Goal: Transaction & Acquisition: Purchase product/service

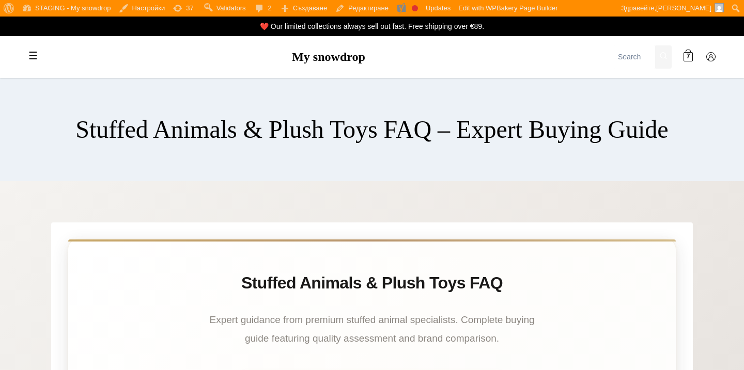
scroll to position [1015, 0]
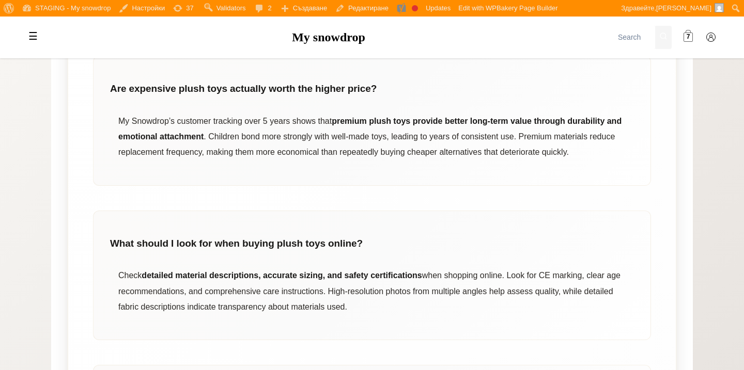
click at [681, 31] on link "7" at bounding box center [688, 37] width 21 height 21
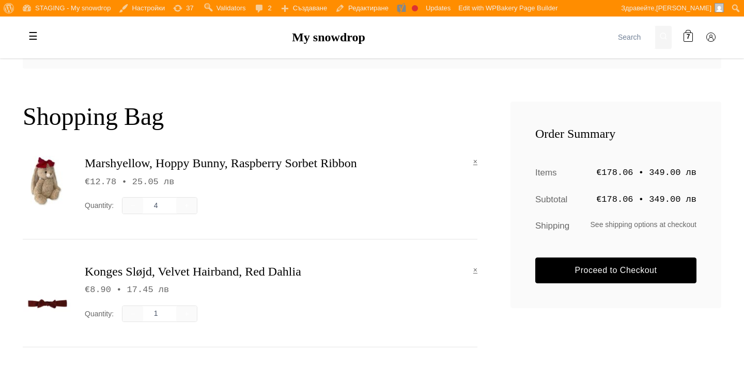
scroll to position [321, 0]
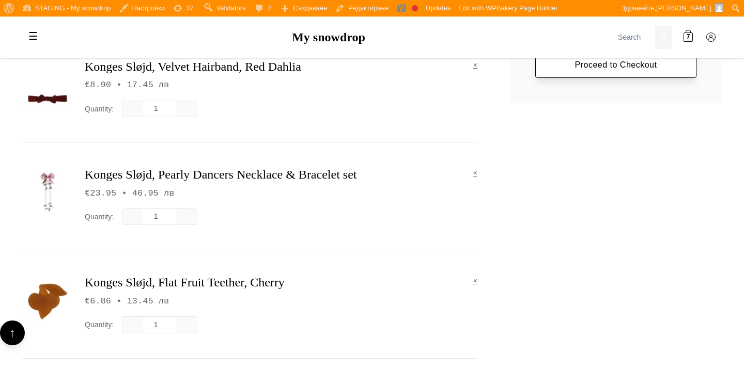
click at [616, 69] on link "Proceed to Checkout" at bounding box center [615, 65] width 161 height 26
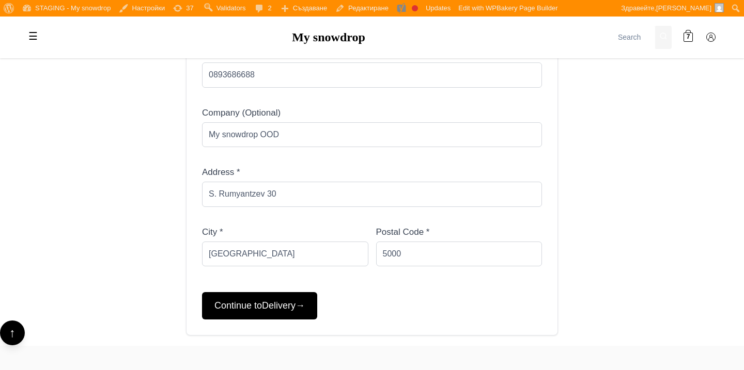
scroll to position [458, 0]
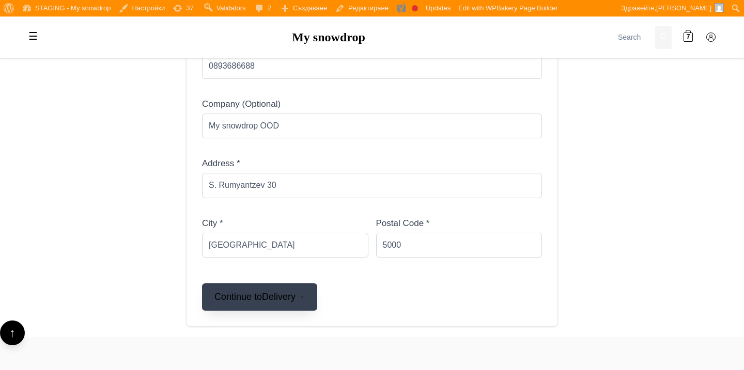
click at [316, 292] on button "Continue to Delivery →" at bounding box center [259, 297] width 115 height 27
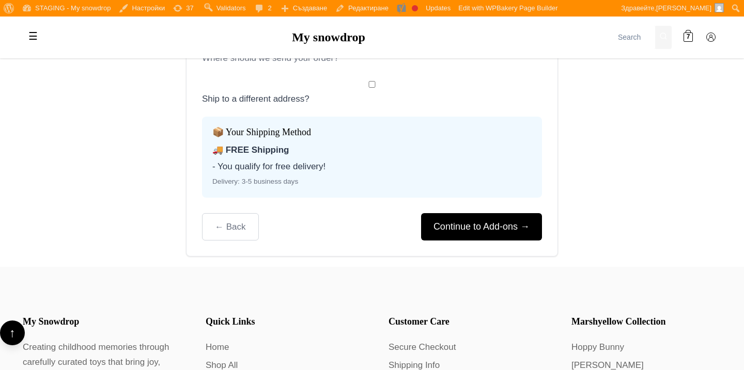
scroll to position [268, 0]
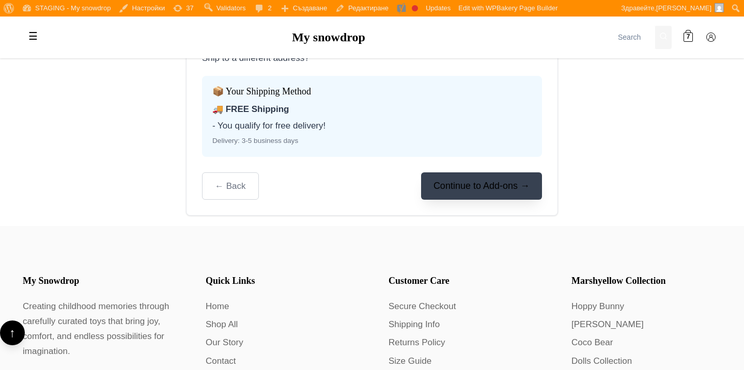
click at [479, 176] on button "Continue to Add-ons →" at bounding box center [481, 186] width 121 height 27
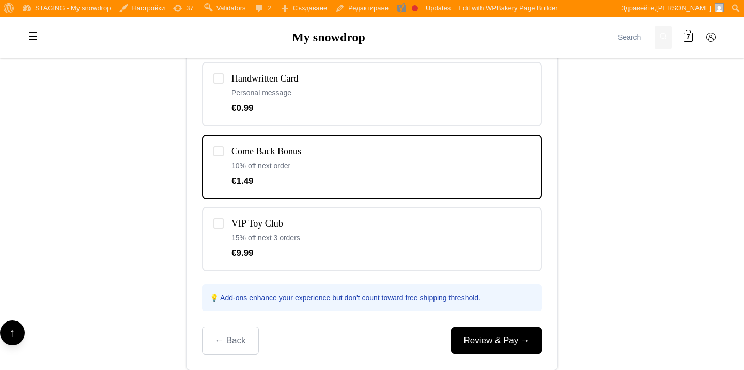
scroll to position [439, 0]
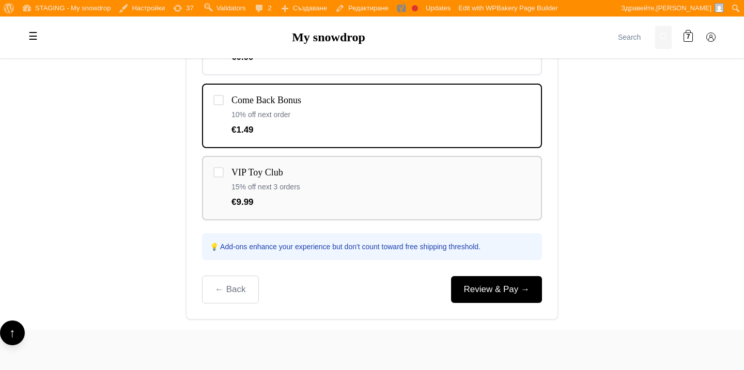
click at [454, 187] on p "15% off next 3 orders" at bounding box center [380, 186] width 299 height 11
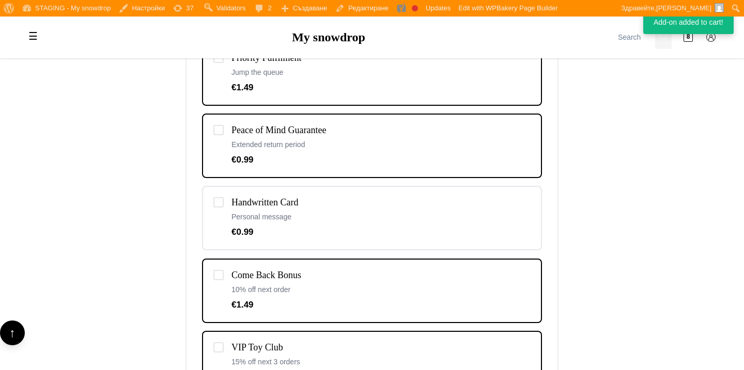
scroll to position [516, 0]
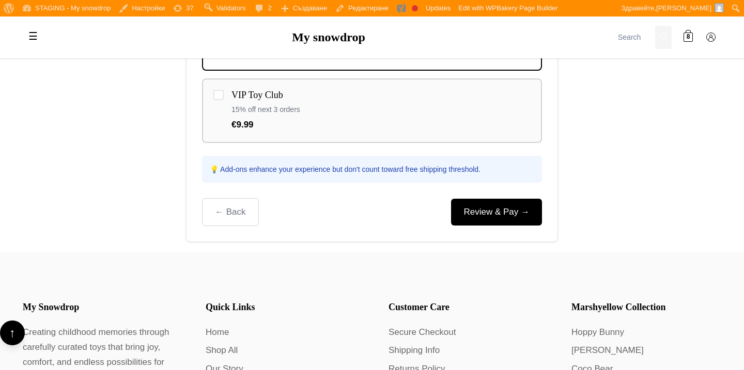
click at [221, 96] on div "✓" at bounding box center [218, 95] width 10 height 10
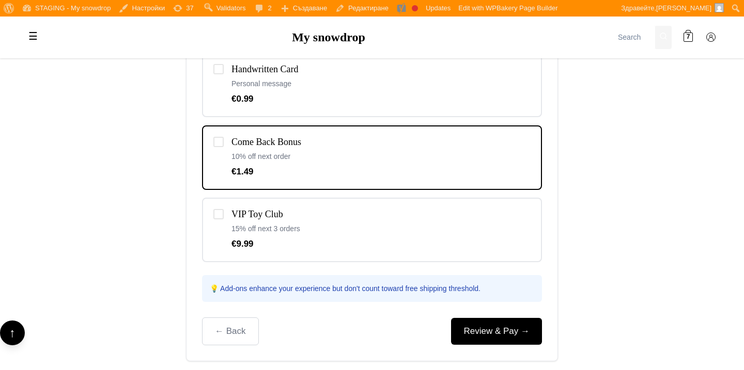
scroll to position [437, 0]
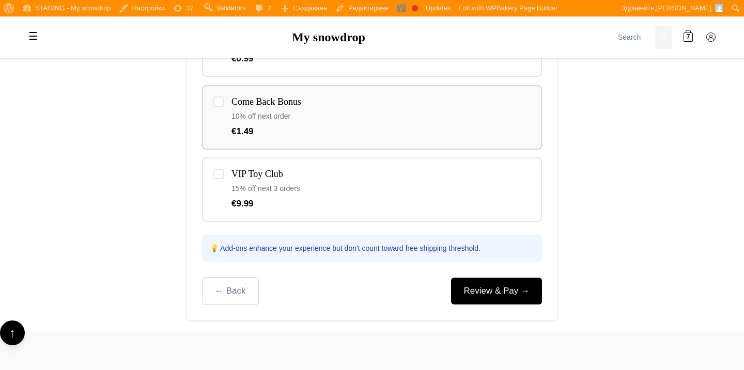
click at [395, 101] on h4 "Come Back Bonus" at bounding box center [380, 102] width 299 height 11
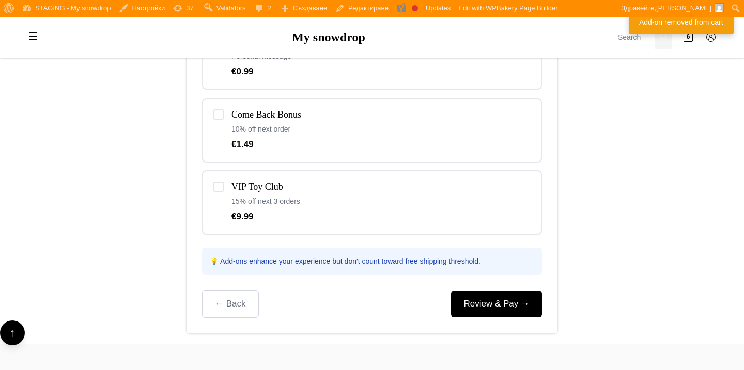
scroll to position [452, 0]
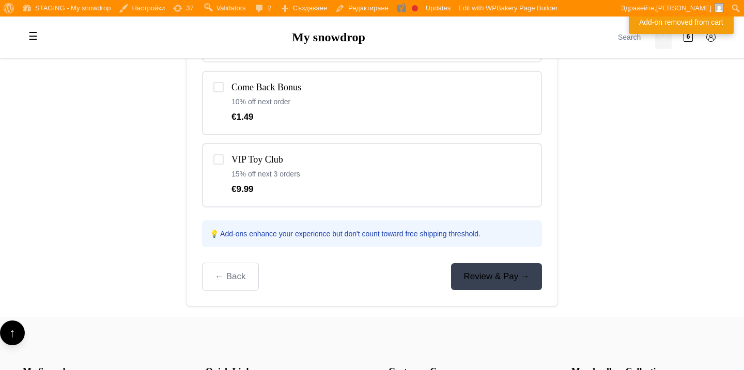
click at [471, 272] on link "Review & Pay →" at bounding box center [496, 277] width 91 height 26
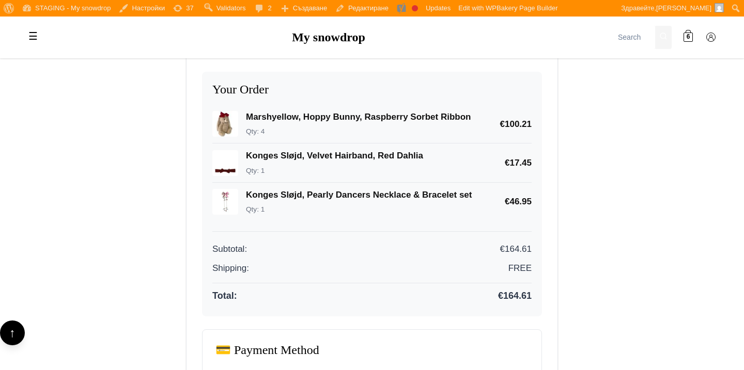
scroll to position [218, 0]
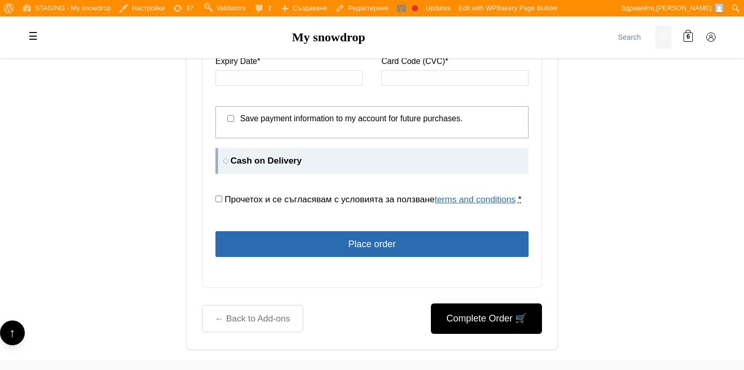
click at [304, 158] on label "Cash on Delivery" at bounding box center [371, 161] width 313 height 26
click at [222, 155] on input "Cash on Delivery" at bounding box center [218, 151] width 7 height 7
radio input "true"
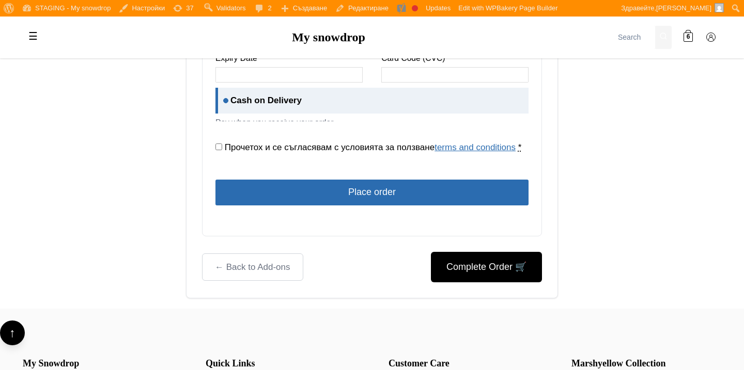
scroll to position [692, 0]
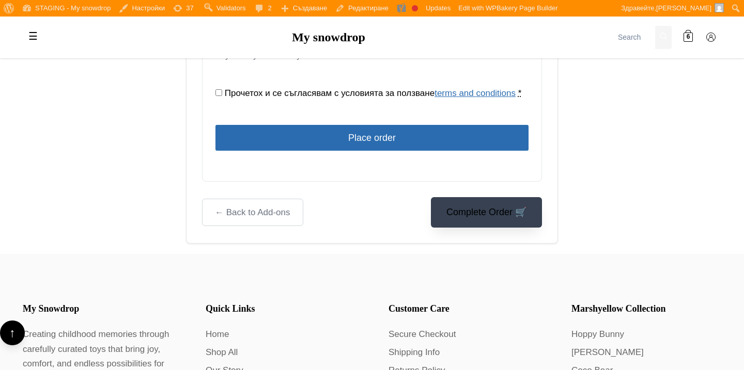
click at [488, 217] on button "Complete Order 🛒" at bounding box center [486, 212] width 111 height 30
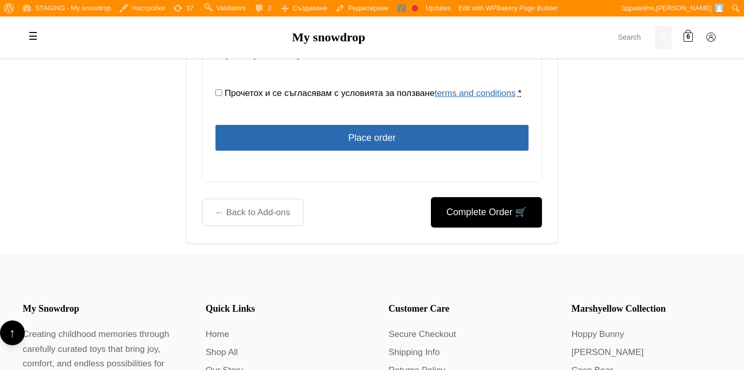
click at [255, 94] on span "Прочетох и се съгласявам с условията за ползване terms and conditions" at bounding box center [370, 93] width 291 height 10
click at [222, 94] on input "Прочетох и се съгласявам с условията за ползване terms and conditions *" at bounding box center [218, 92] width 7 height 7
checkbox input "true"
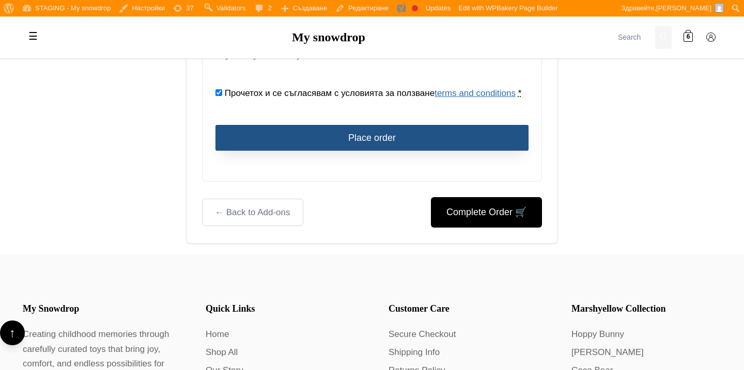
click at [336, 138] on button "Place order" at bounding box center [371, 138] width 313 height 26
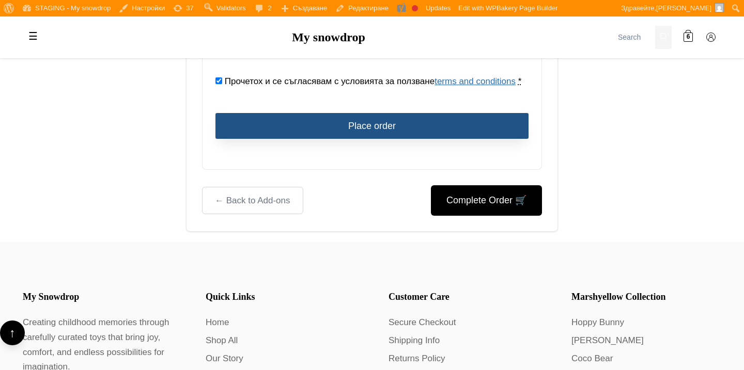
scroll to position [784, 0]
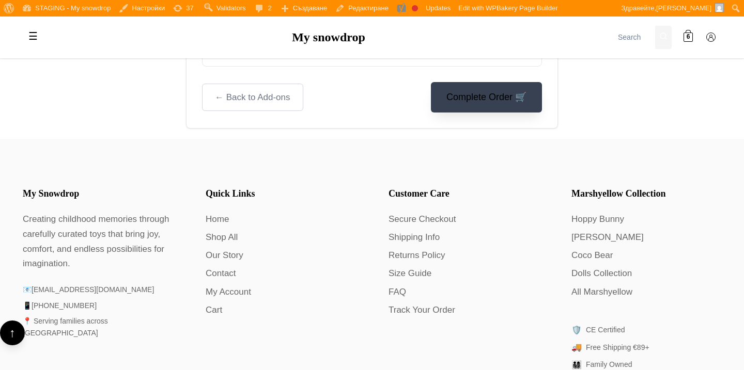
click at [461, 110] on button "Complete Order 🛒" at bounding box center [486, 97] width 111 height 30
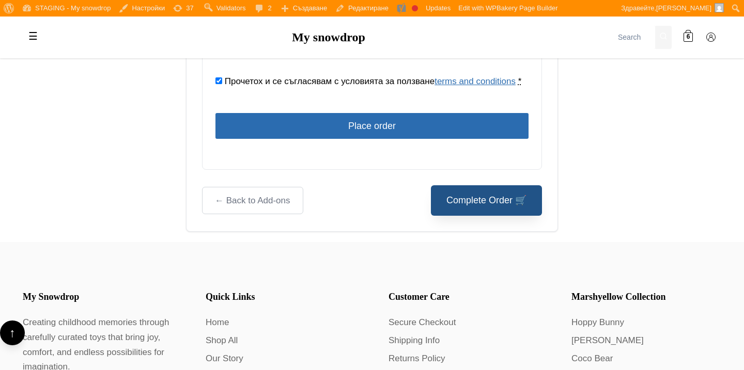
scroll to position [679, 0]
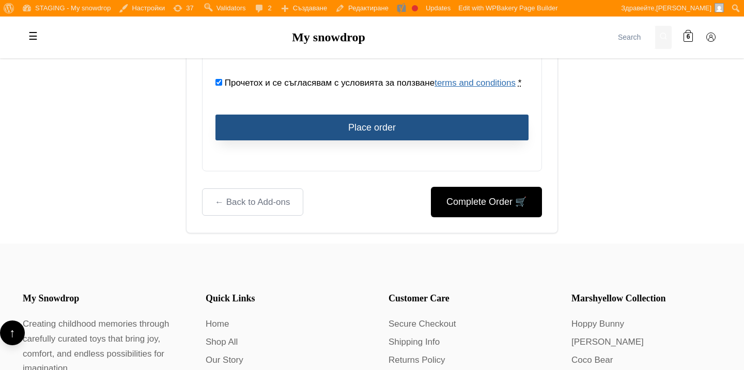
click at [410, 134] on button "Place order" at bounding box center [371, 128] width 313 height 26
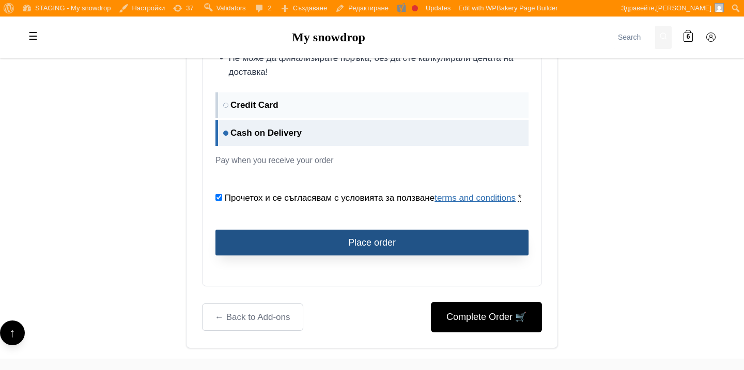
scroll to position [564, 0]
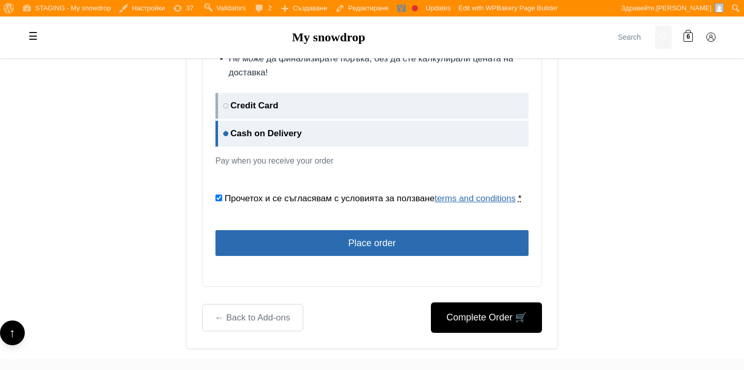
click at [398, 116] on label "Credit Card" at bounding box center [371, 106] width 313 height 26
click at [222, 100] on input "Credit Card" at bounding box center [218, 96] width 7 height 7
radio input "true"
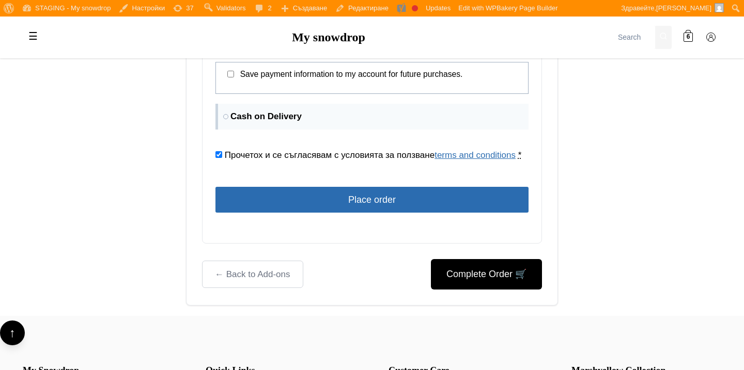
scroll to position [870, 0]
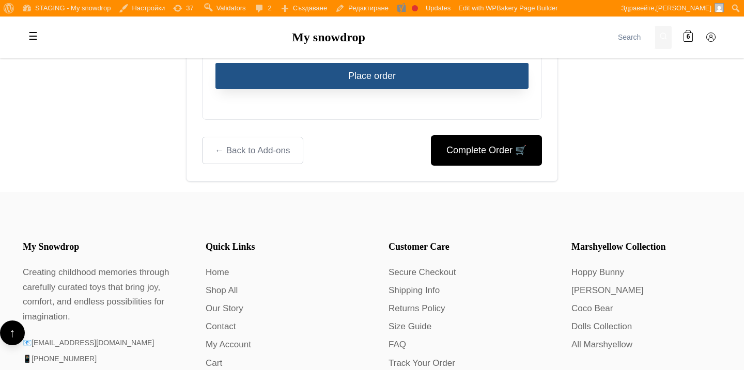
click at [417, 70] on button "Place order" at bounding box center [371, 76] width 313 height 26
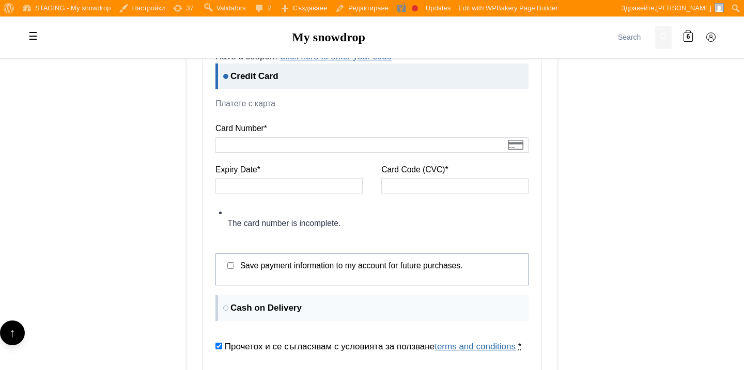
scroll to position [546, 0]
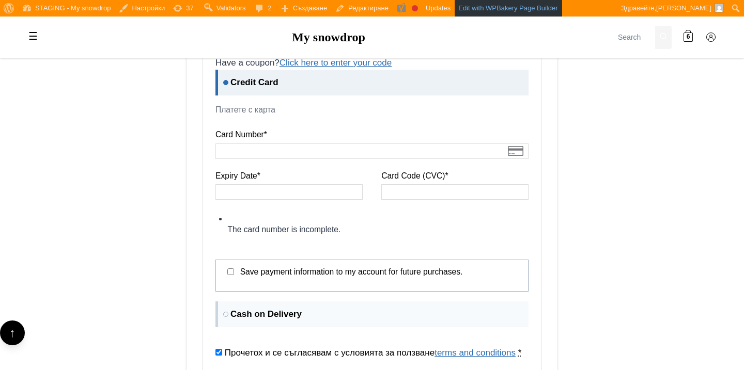
type button "Place order"
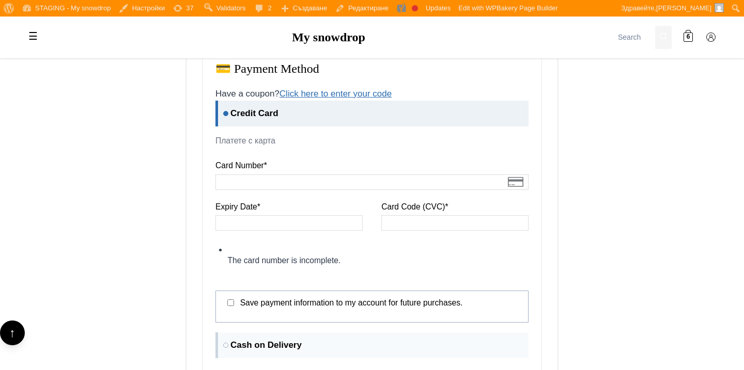
scroll to position [481, 0]
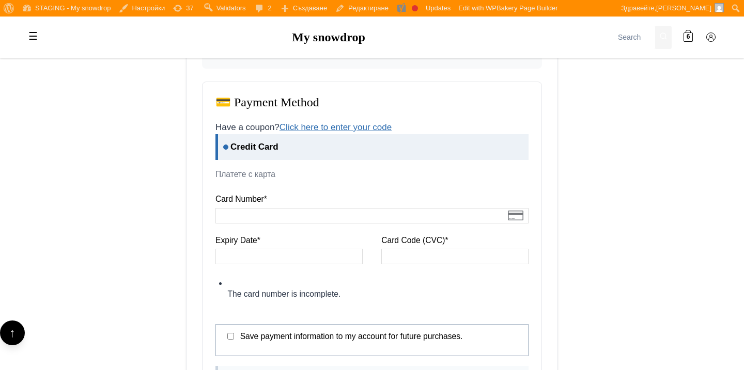
click at [269, 209] on div at bounding box center [371, 216] width 313 height 16
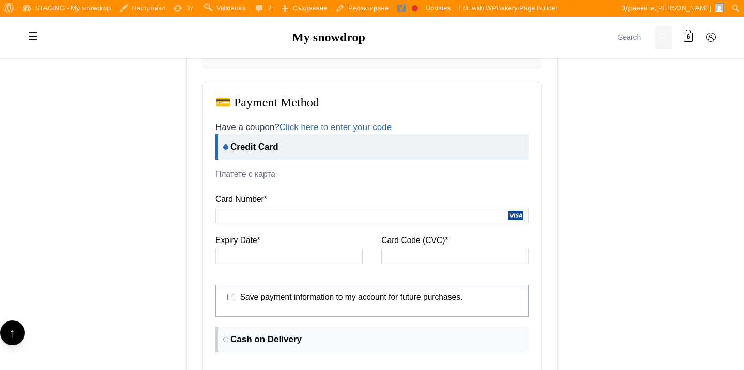
click at [247, 298] on label "Save payment information to my account for future purchases." at bounding box center [351, 297] width 223 height 9
click at [234, 298] on input "Save payment information to my account for future purchases." at bounding box center [230, 297] width 7 height 7
checkbox input "true"
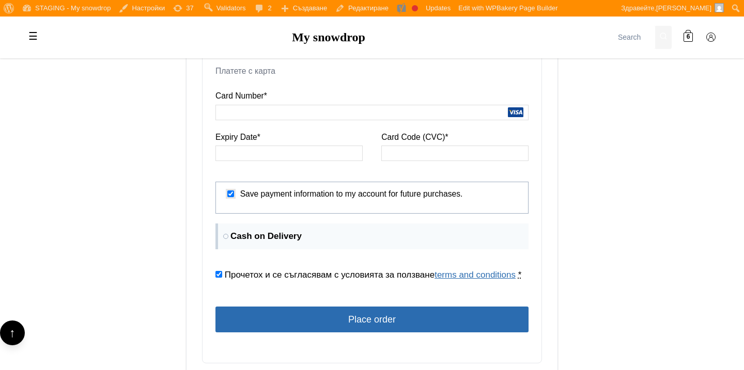
scroll to position [642, 0]
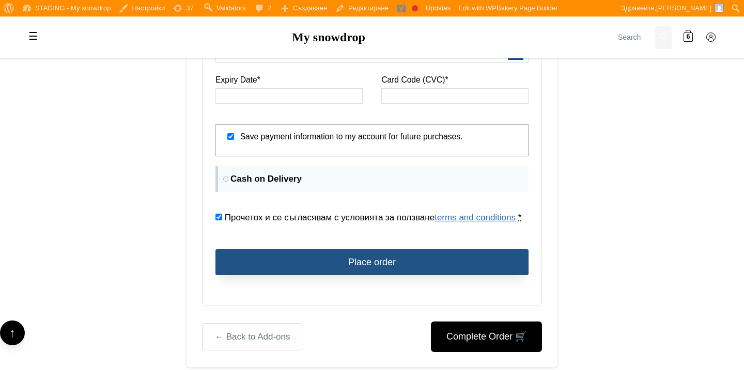
click at [284, 256] on button "Place order" at bounding box center [371, 263] width 313 height 26
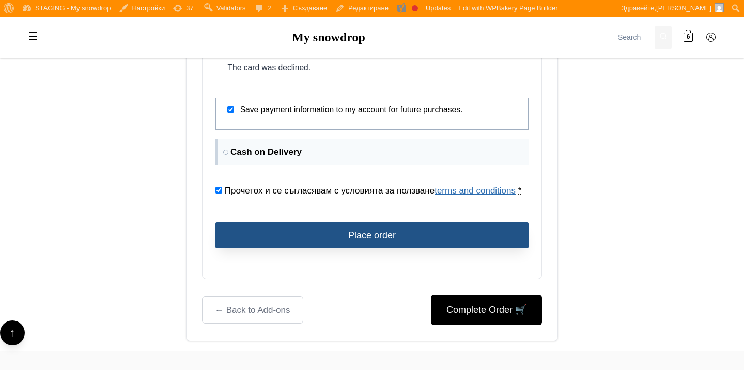
scroll to position [709, 0]
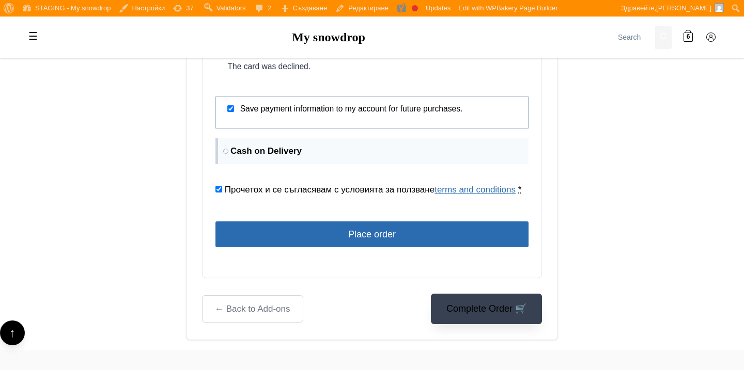
click at [440, 312] on button "Complete Order 🛒" at bounding box center [486, 309] width 111 height 30
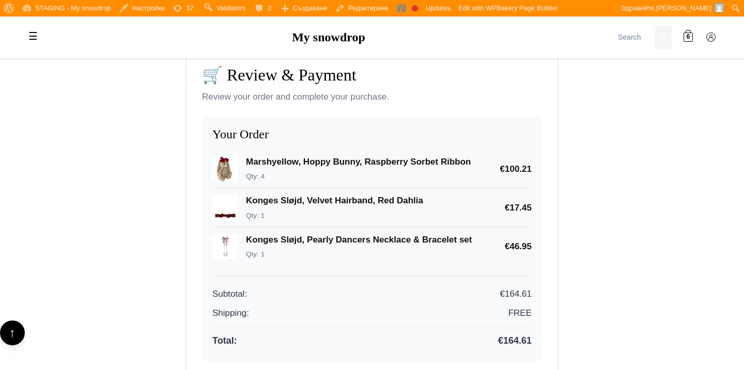
scroll to position [0, 0]
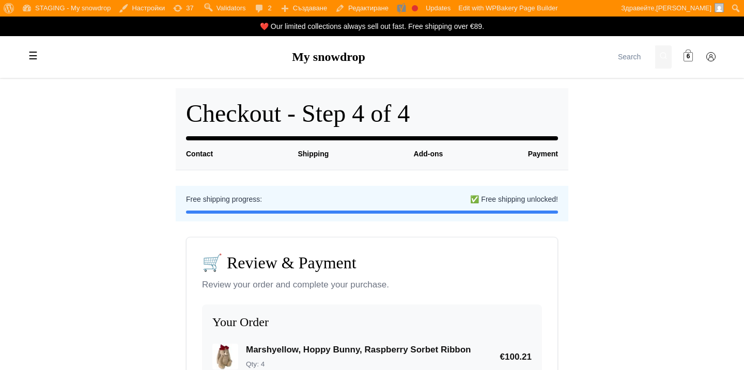
click at [689, 56] on span "6" at bounding box center [689, 57] width 4 height 10
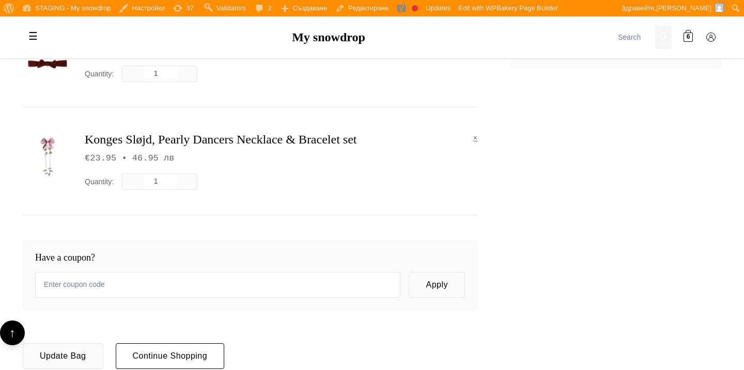
scroll to position [301, 0]
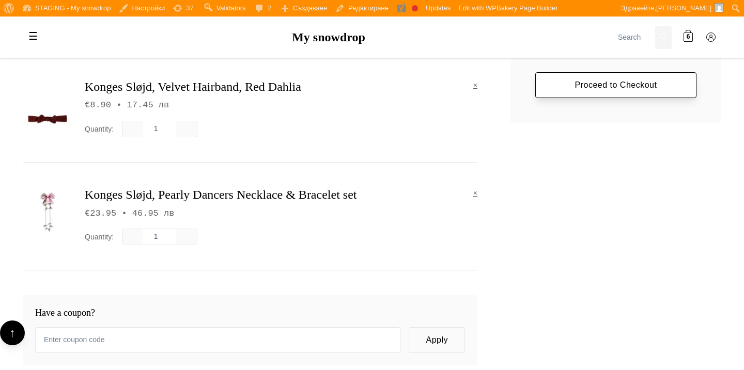
click at [569, 98] on link "Proceed to Checkout" at bounding box center [615, 85] width 161 height 26
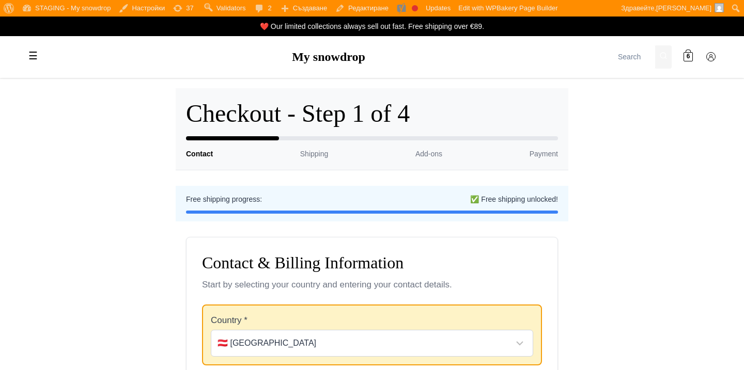
scroll to position [237, 0]
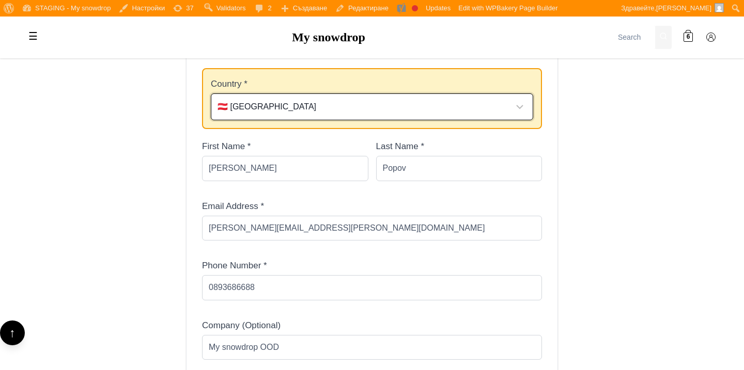
click at [491, 109] on select "Select your country 🇧🇬 Bulgaria 🇦🇹 Austria 🇧🇪 Belgium 🇨🇿 Czech Republic 🇩🇰 Denm…" at bounding box center [372, 107] width 322 height 27
click at [211, 94] on select "Select your country 🇧🇬 Bulgaria 🇦🇹 Austria 🇧🇪 Belgium 🇨🇿 Czech Republic 🇩🇰 Denm…" at bounding box center [372, 107] width 322 height 27
click at [460, 105] on select "Select your country 🇧🇬 Bulgaria 🇦🇹 Austria 🇧🇪 Belgium 🇨🇿 Czech Republic 🇩🇰 Denm…" at bounding box center [372, 107] width 322 height 27
select select "AT"
click at [211, 94] on select "Select your country 🇧🇬 Bulgaria 🇦🇹 Austria 🇧🇪 Belgium 🇨🇿 Czech Republic 🇩🇰 Denm…" at bounding box center [372, 107] width 322 height 27
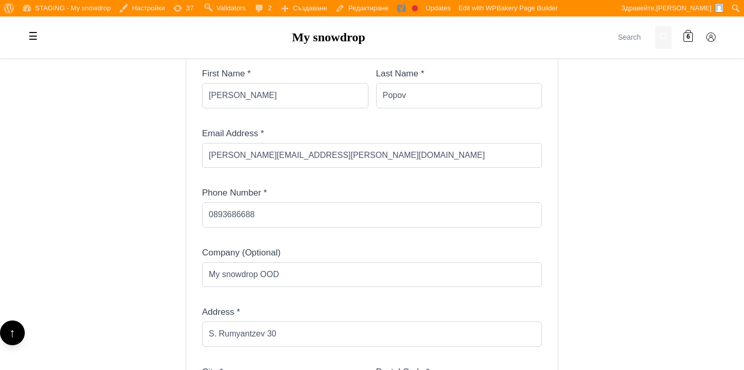
scroll to position [463, 0]
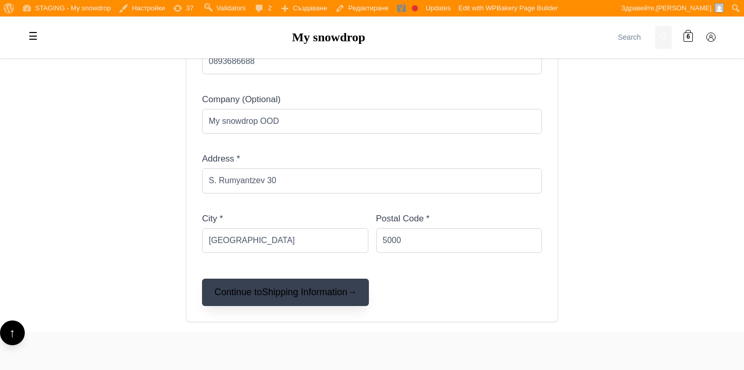
click at [359, 286] on button "Continue to Shipping Information →" at bounding box center [285, 292] width 167 height 27
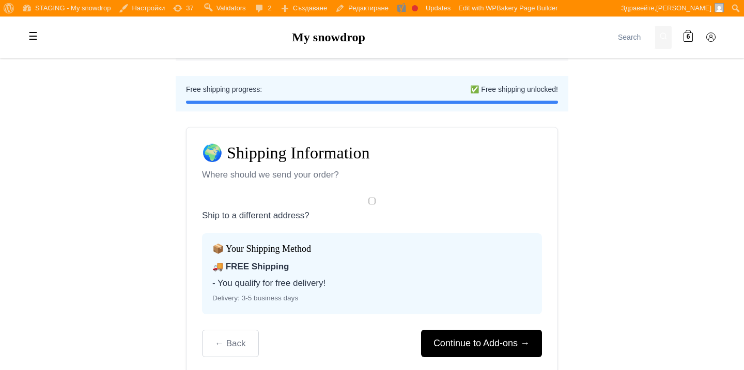
scroll to position [159, 0]
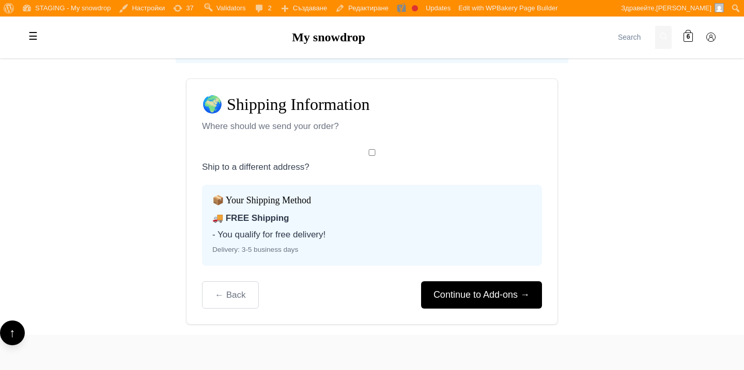
click at [343, 205] on h4 "📦 Your Shipping Method" at bounding box center [371, 200] width 319 height 11
click at [471, 292] on button "Continue to Add-ons →" at bounding box center [481, 295] width 121 height 27
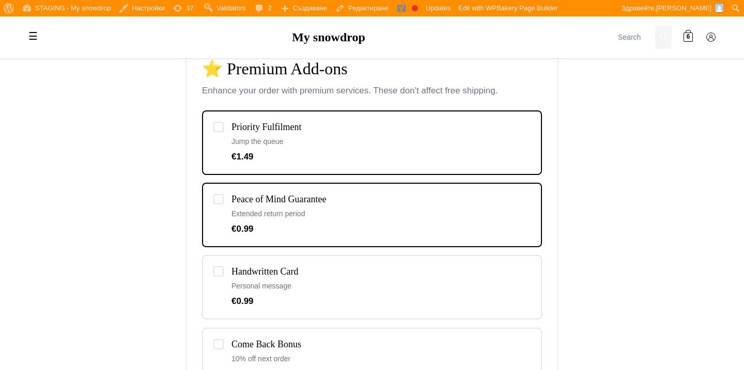
scroll to position [237, 0]
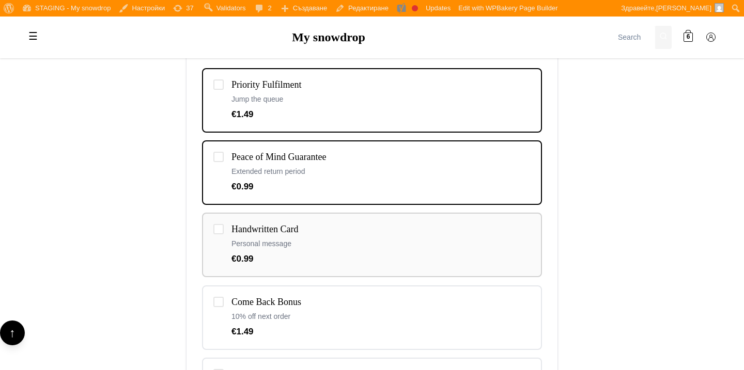
click at [429, 235] on h4 "Handwritten Card" at bounding box center [380, 229] width 299 height 11
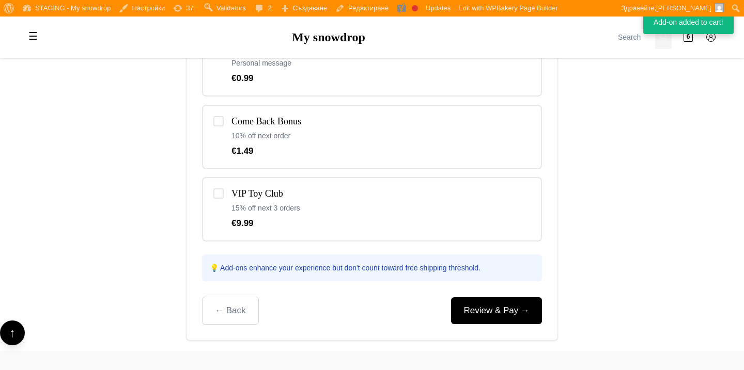
scroll to position [455, 0]
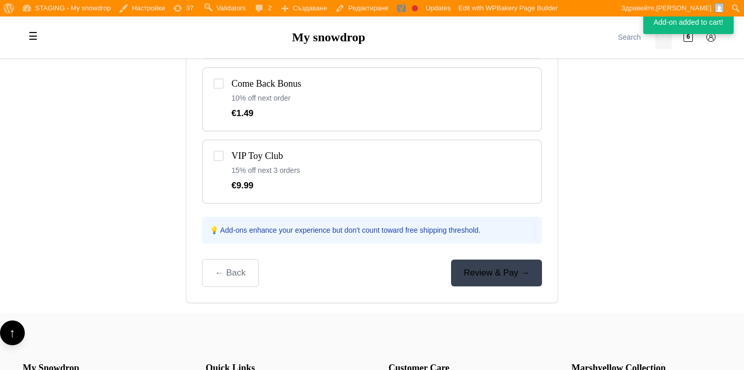
click at [470, 268] on link "Review & Pay →" at bounding box center [496, 273] width 91 height 26
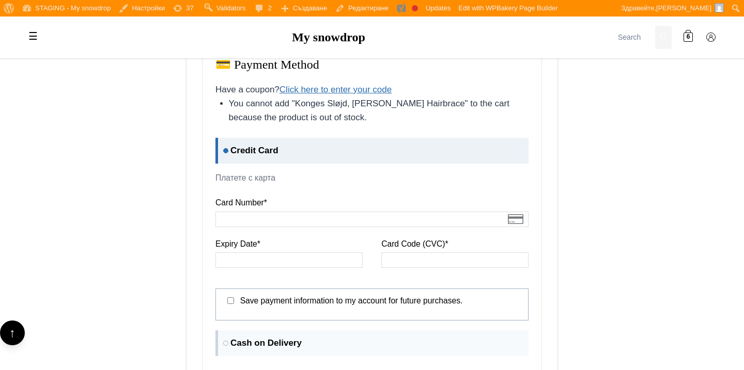
scroll to position [559, 0]
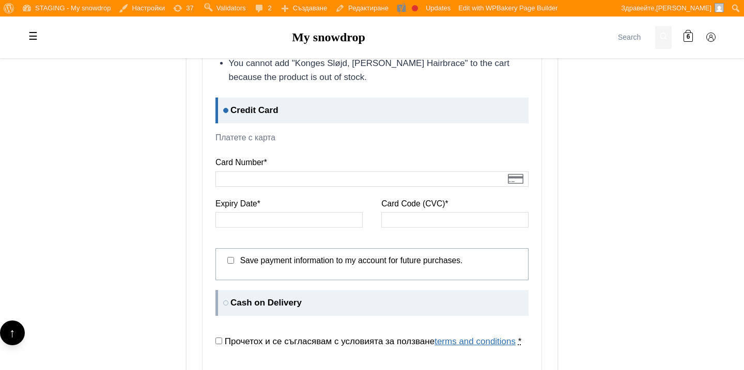
click at [455, 291] on label "Cash on Delivery" at bounding box center [371, 303] width 313 height 26
click at [222, 291] on input "Cash on Delivery" at bounding box center [218, 293] width 7 height 7
radio input "true"
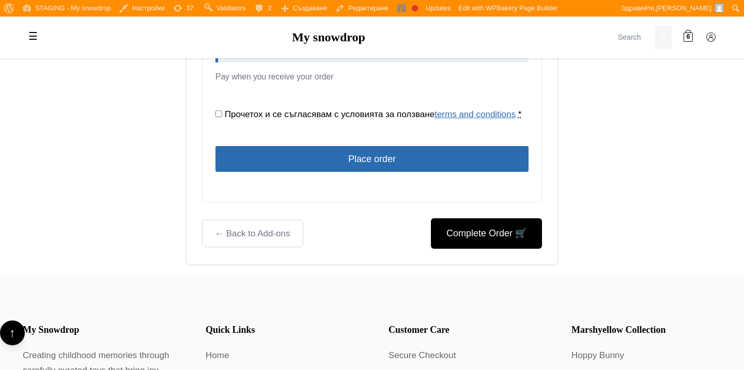
scroll to position [649, 0]
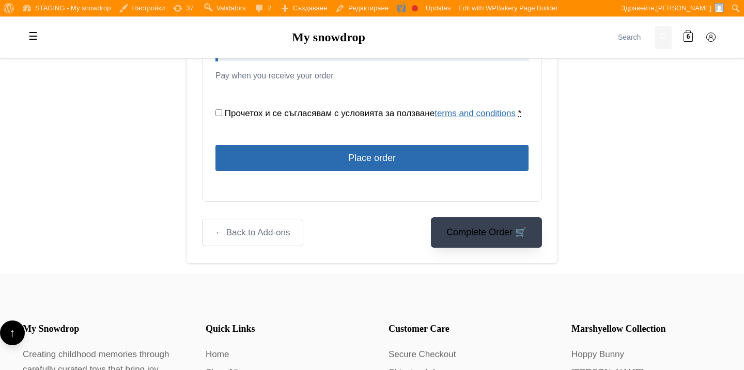
click at [472, 243] on button "Complete Order 🛒" at bounding box center [486, 233] width 111 height 30
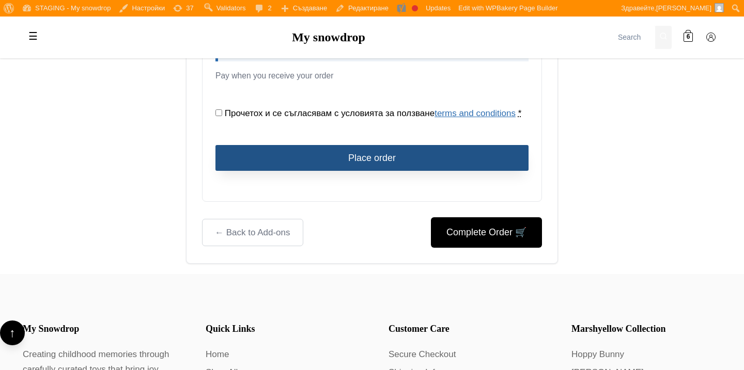
click at [407, 149] on button "Place order" at bounding box center [371, 158] width 313 height 26
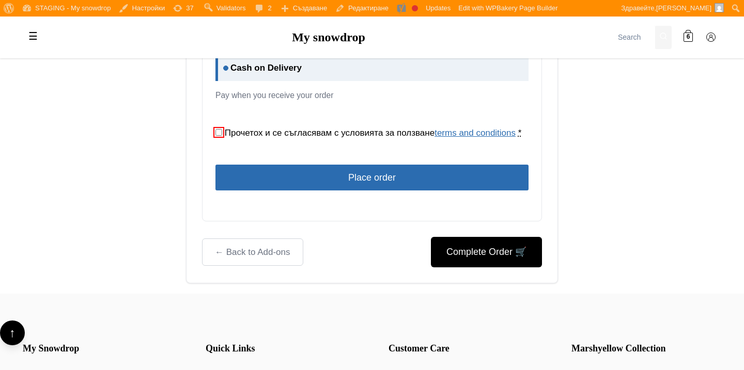
click at [380, 114] on div "ЗА ПОЛЗВАНЕ НА „Тулики” ООД Настоящите ОБЩИ УСЛОВИЯ уреждат взаимоотношенията м…" at bounding box center [371, 155] width 313 height 91
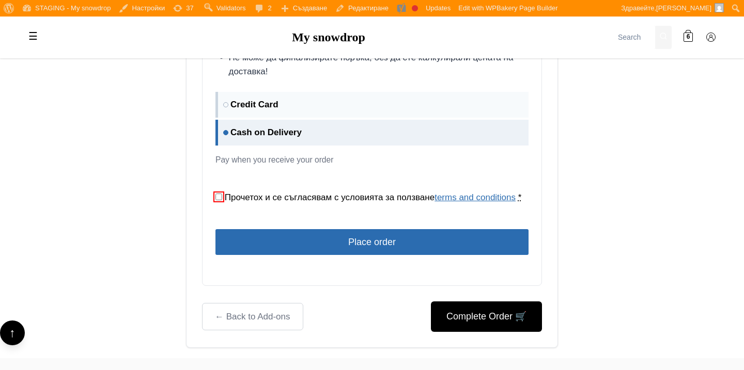
scroll to position [564, 0]
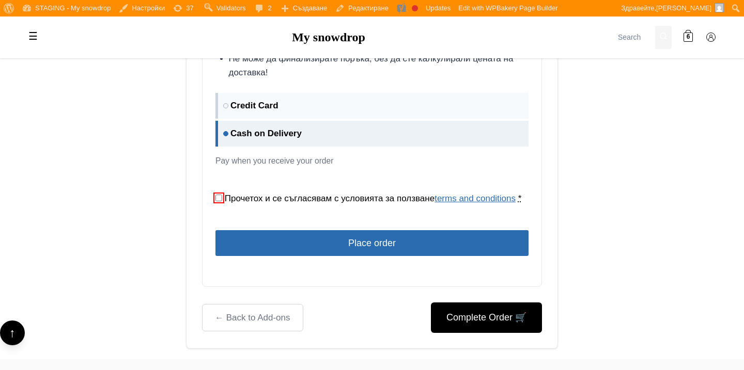
click at [388, 194] on span "Прочетох и се съгласявам с условията за ползване terms and conditions" at bounding box center [370, 199] width 291 height 10
click at [222, 195] on input "Прочетох и се съгласявам с условията за ползване terms and conditions *" at bounding box center [218, 198] width 7 height 7
checkbox input "true"
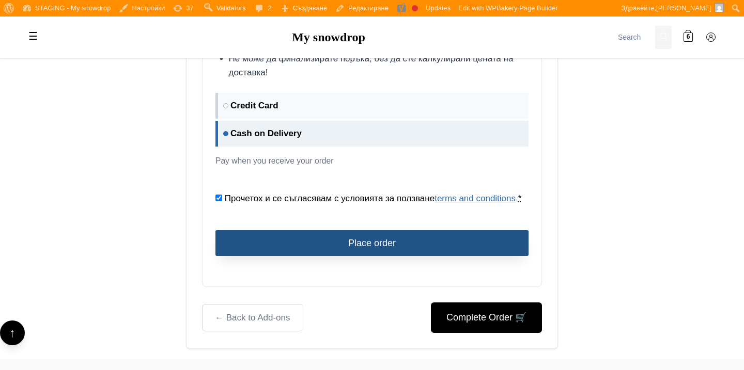
click at [397, 240] on button "Place order" at bounding box center [371, 243] width 313 height 26
